Goal: Information Seeking & Learning: Learn about a topic

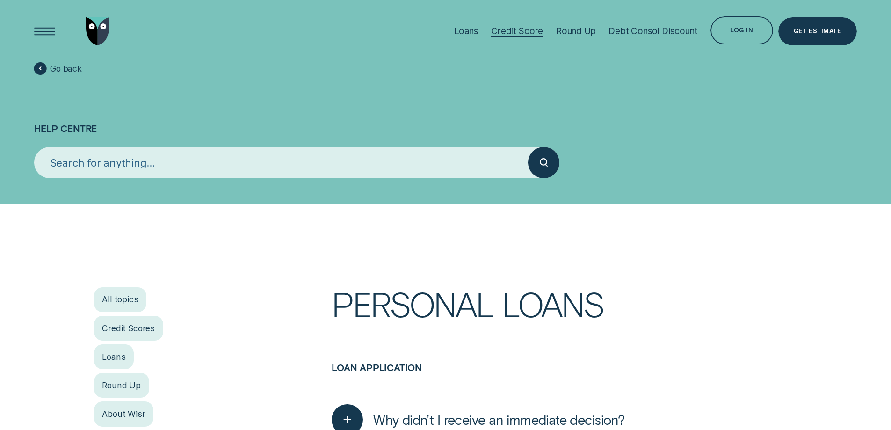
click at [509, 29] on div "Credit Score" at bounding box center [517, 31] width 52 height 11
click at [459, 31] on div "Loans" at bounding box center [466, 31] width 24 height 11
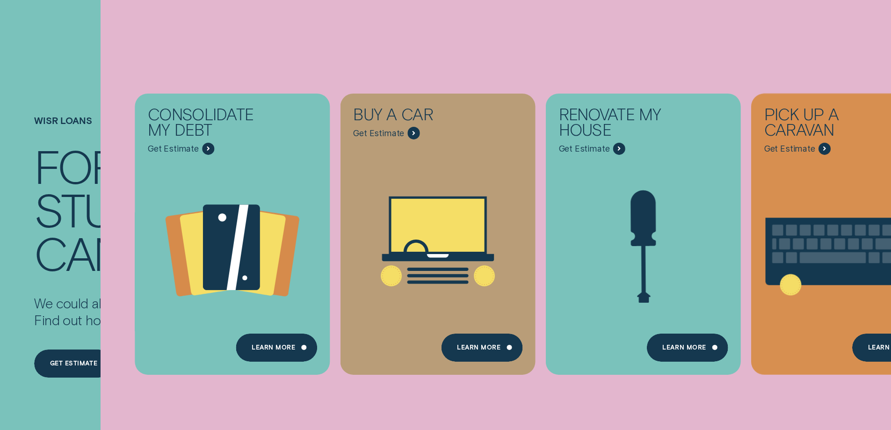
scroll to position [94, 0]
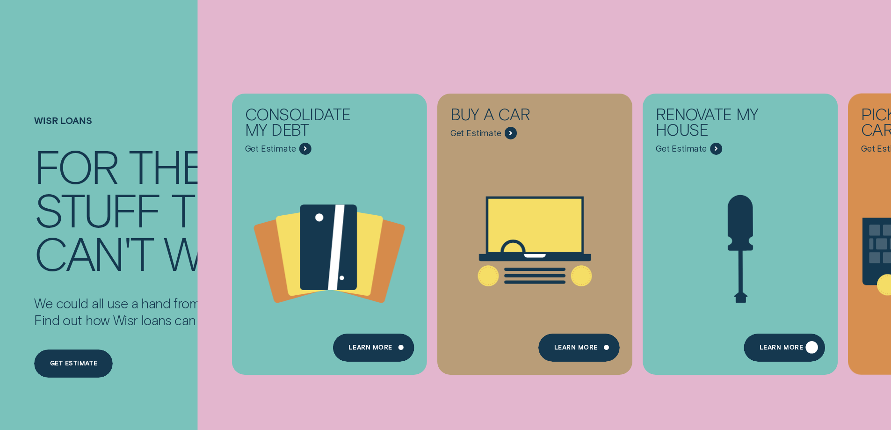
click at [782, 348] on div "Learn more" at bounding box center [781, 349] width 43 height 6
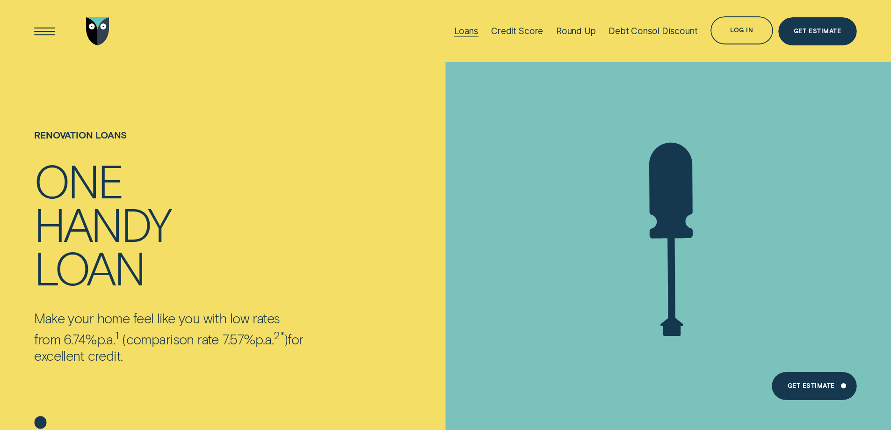
click at [462, 29] on div "Loans" at bounding box center [466, 31] width 24 height 11
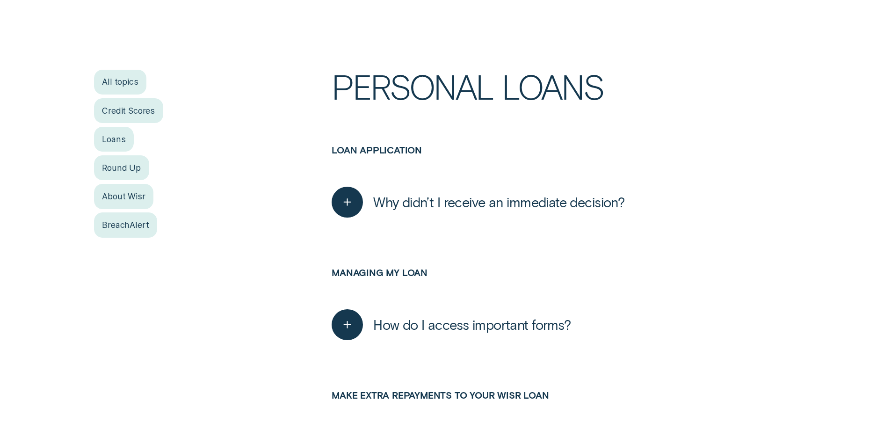
scroll to position [234, 0]
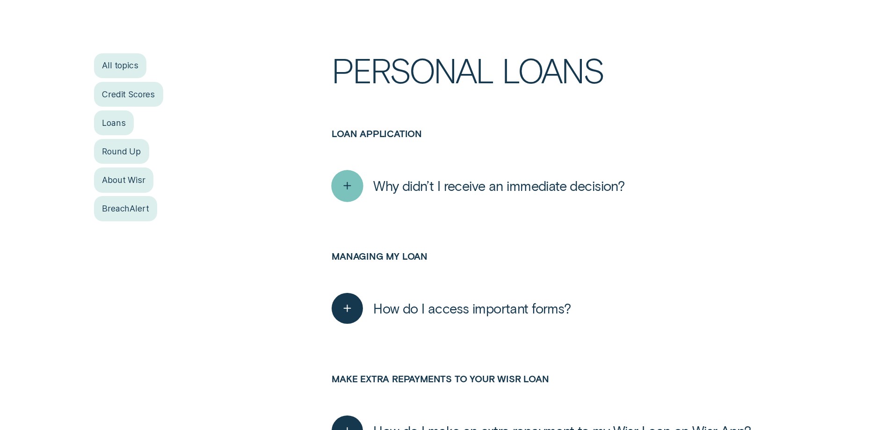
click at [350, 182] on icon "button" at bounding box center [348, 186] width 16 height 14
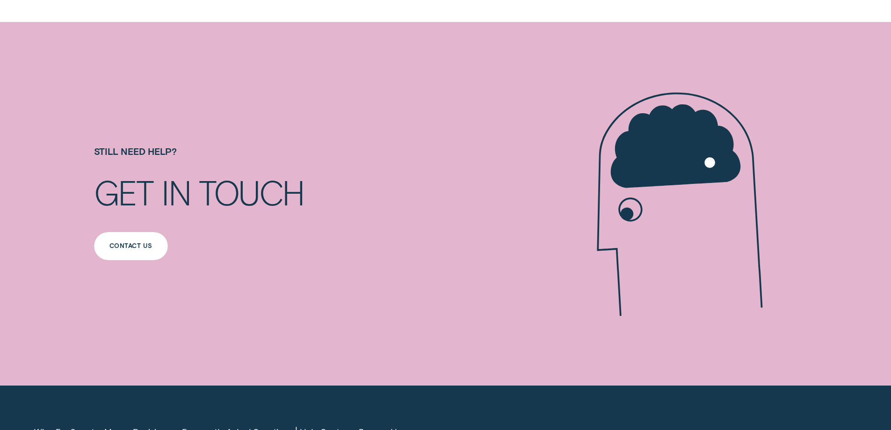
scroll to position [842, 0]
